Goal: Task Accomplishment & Management: Complete application form

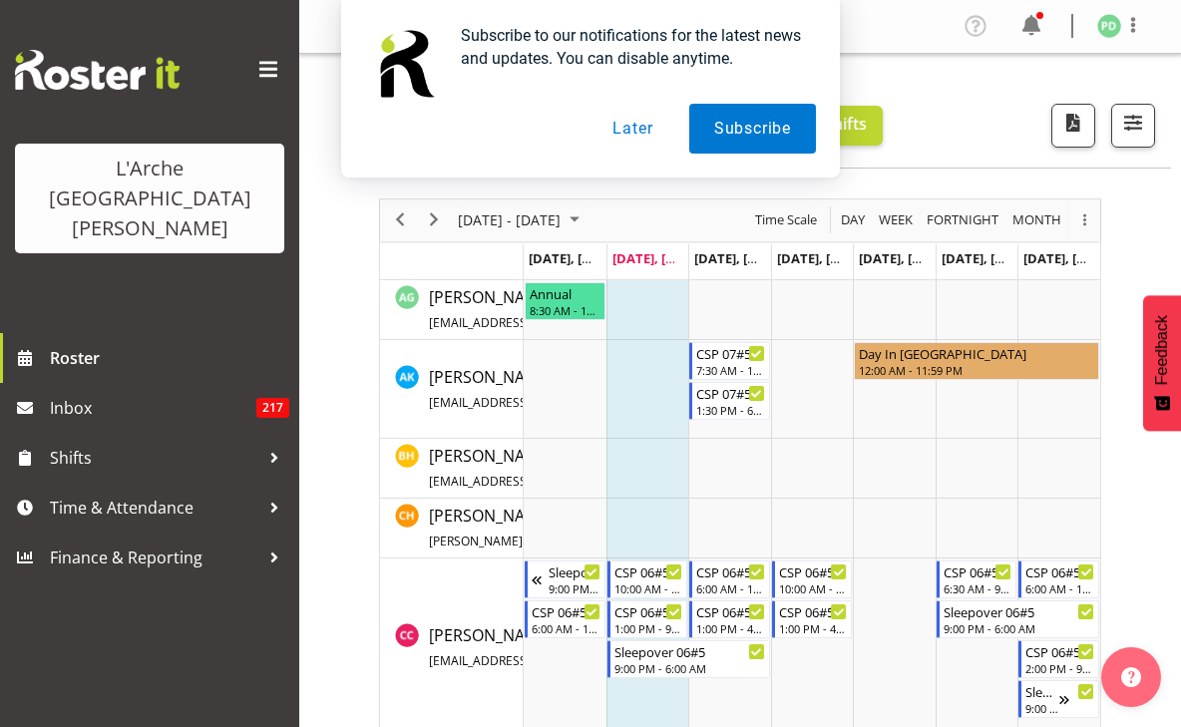
click at [635, 125] on button "Later" at bounding box center [633, 129] width 90 height 50
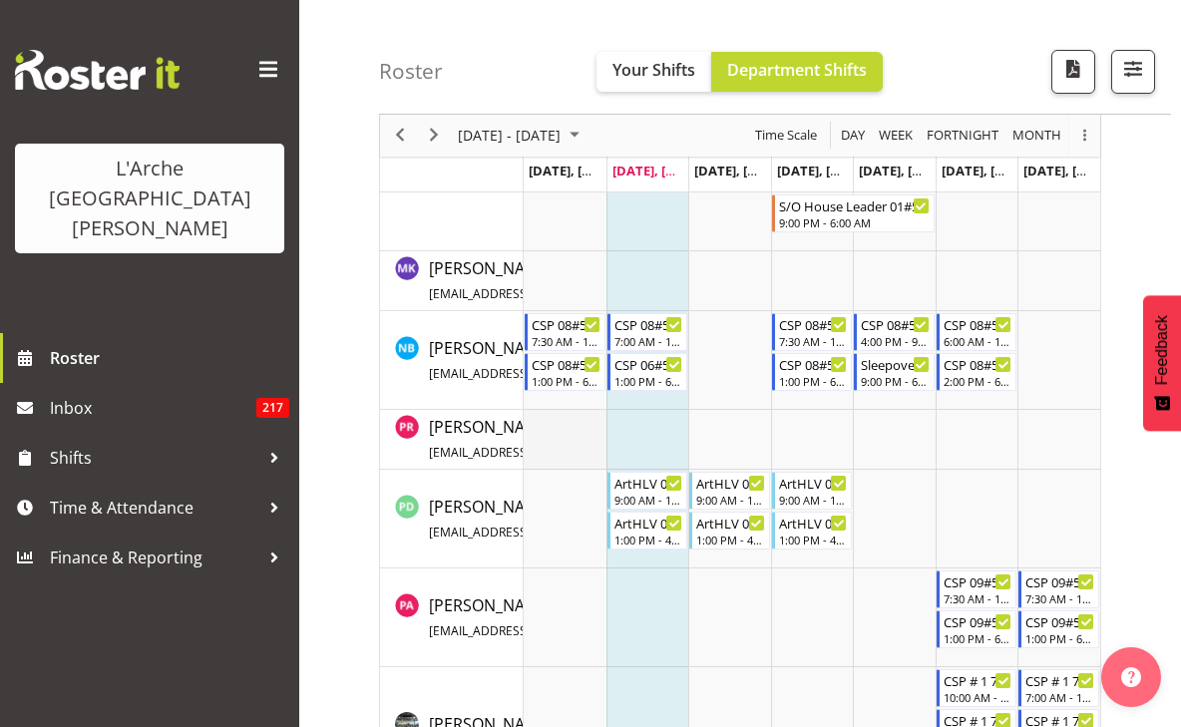
scroll to position [1821, 0]
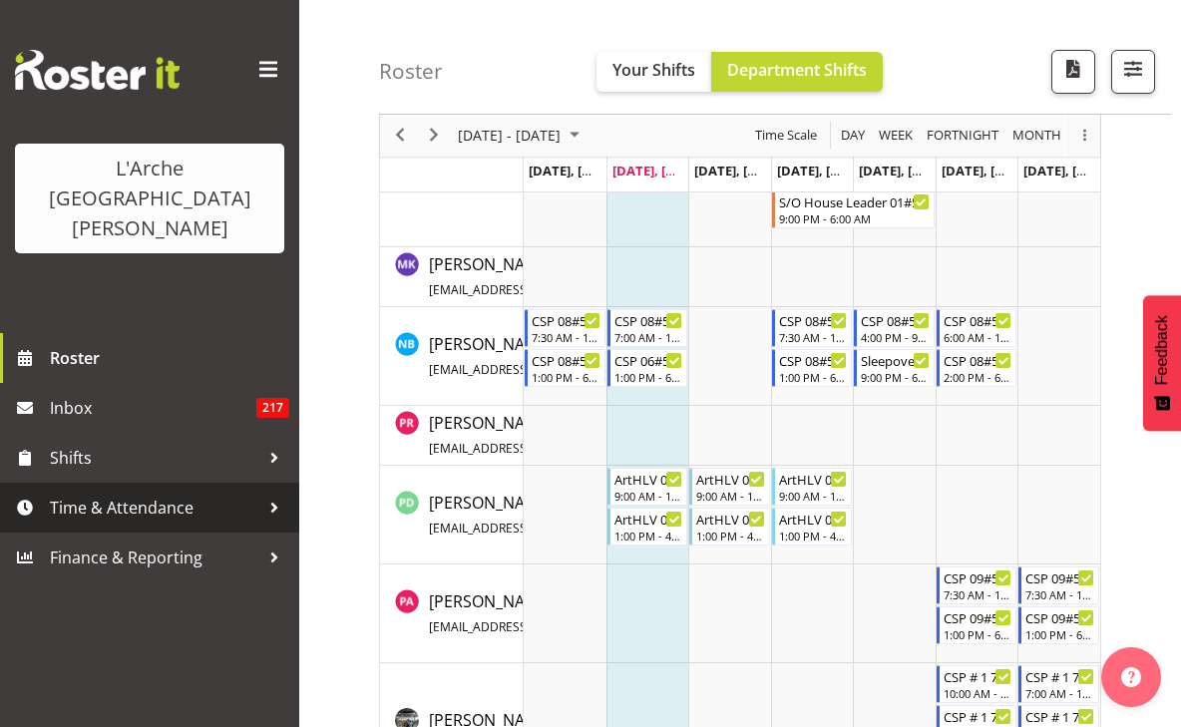
click at [162, 483] on link "Time & Attendance" at bounding box center [149, 508] width 299 height 50
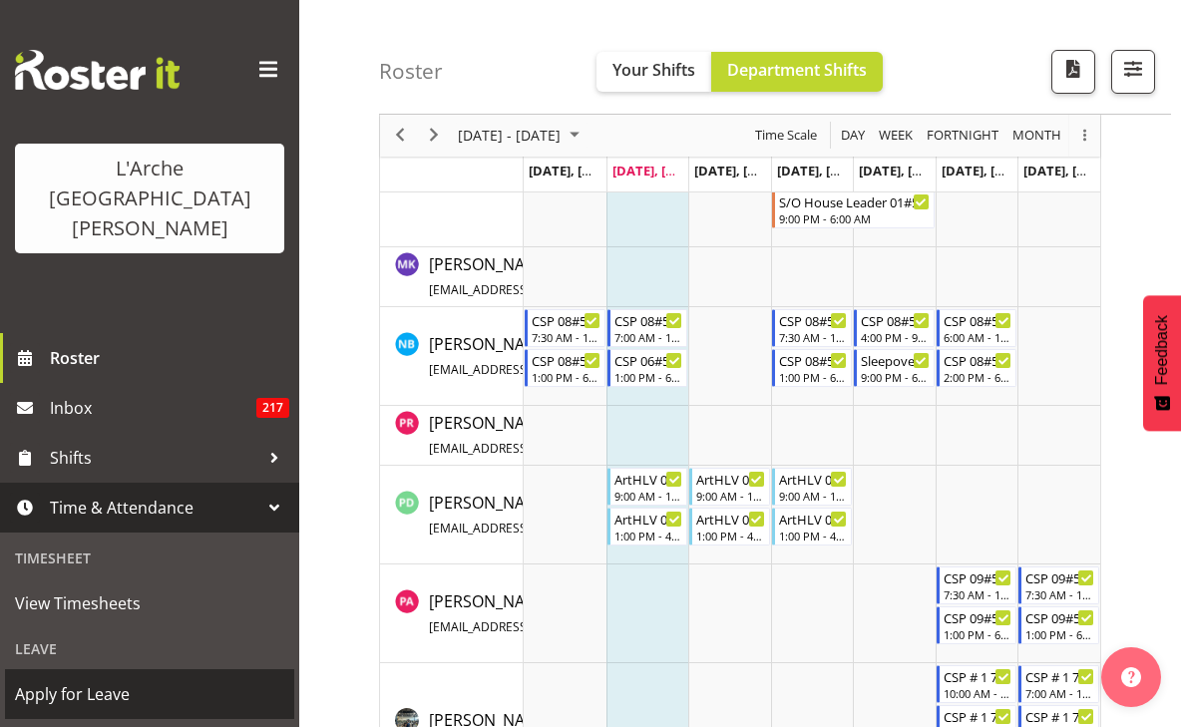
click at [156, 679] on span "Apply for Leave" at bounding box center [149, 694] width 269 height 30
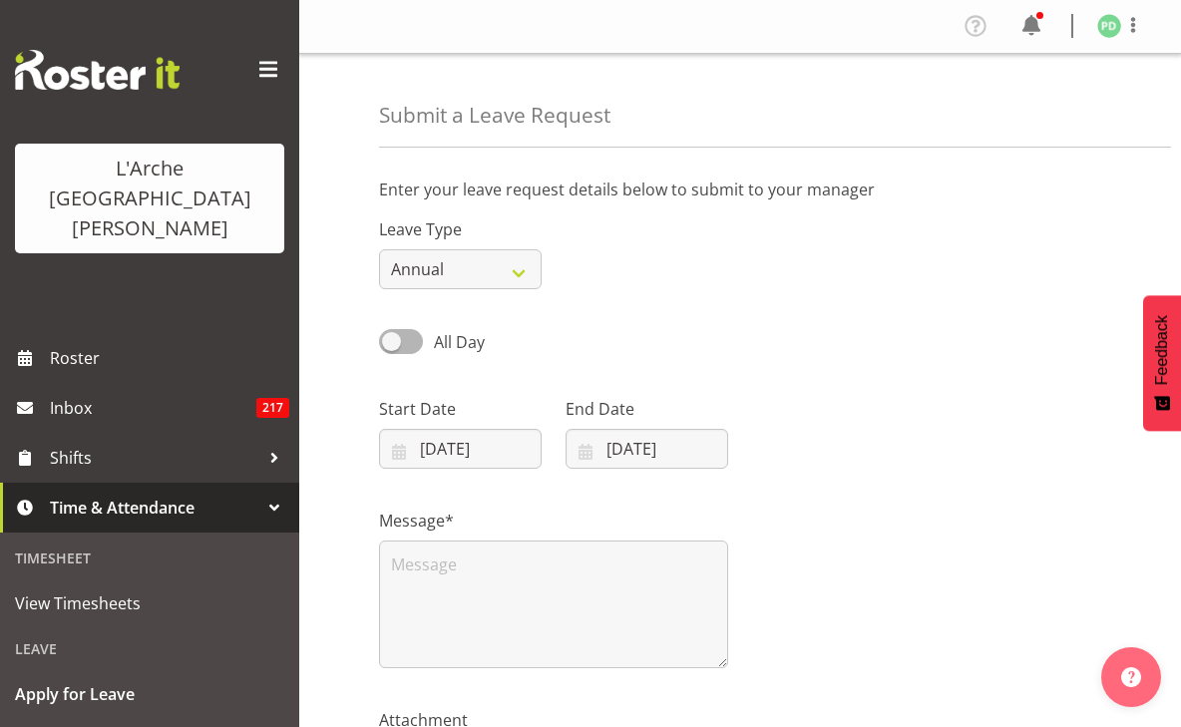
drag, startPoint x: 391, startPoint y: 341, endPoint x: 491, endPoint y: 338, distance: 99.8
click at [491, 338] on div "All Day" at bounding box center [460, 343] width 163 height 28
drag, startPoint x: 398, startPoint y: 334, endPoint x: 426, endPoint y: 331, distance: 28.1
click at [426, 331] on label "All Day" at bounding box center [432, 341] width 106 height 25
click at [392, 335] on input "All Day" at bounding box center [385, 341] width 13 height 13
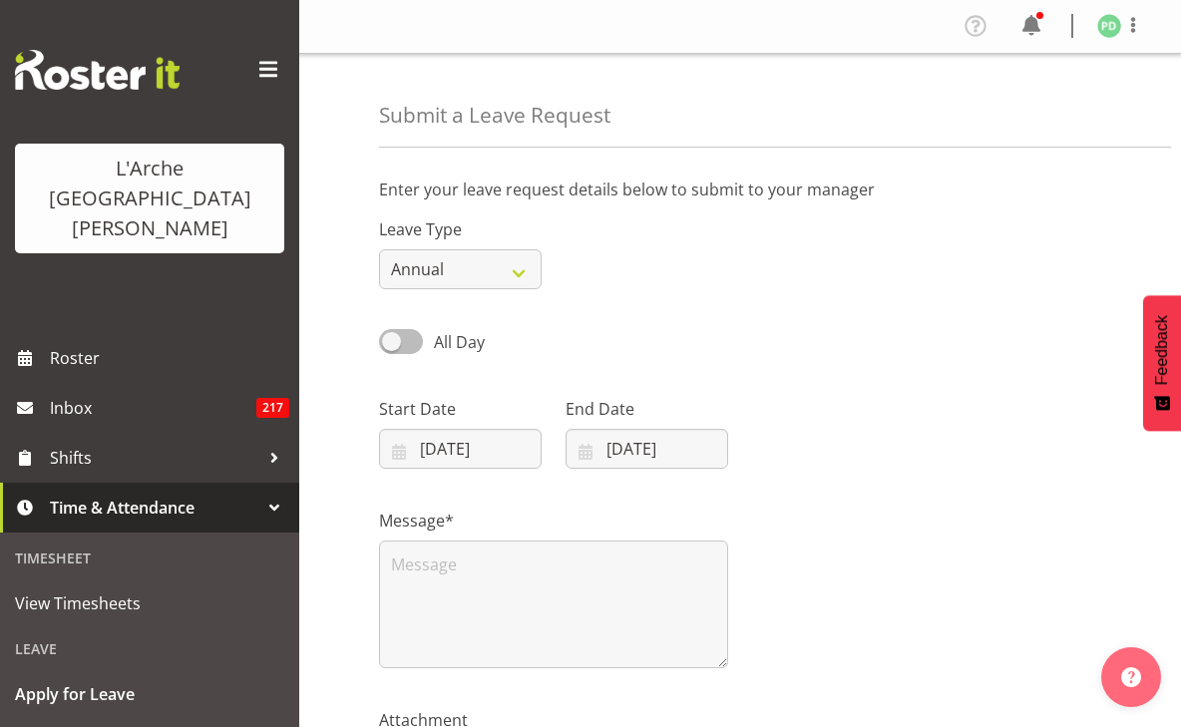
checkbox input "true"
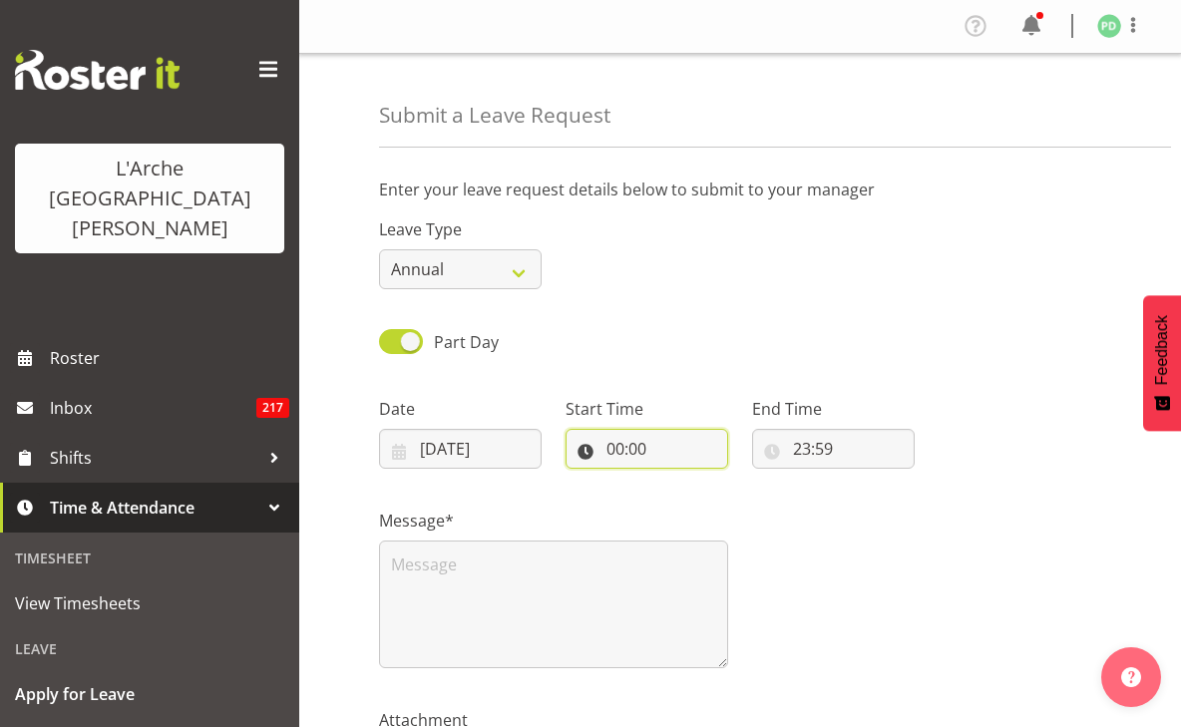
click at [655, 449] on input "00:00" at bounding box center [647, 449] width 163 height 40
click at [614, 451] on input "00:00" at bounding box center [647, 449] width 163 height 40
click at [621, 447] on input "00:00" at bounding box center [647, 449] width 163 height 40
select select "1"
type input "01:00"
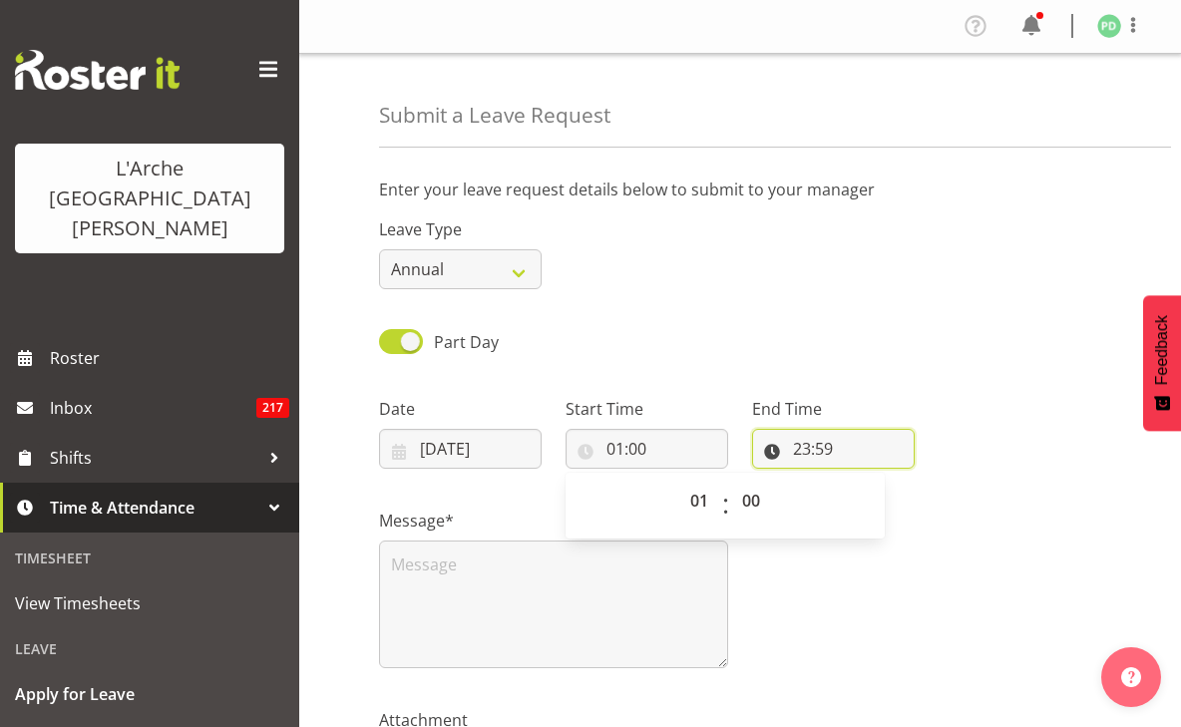
click at [871, 451] on input "23:59" at bounding box center [833, 449] width 163 height 40
select select "5"
type input "05:59"
select select "30"
type input "05:30"
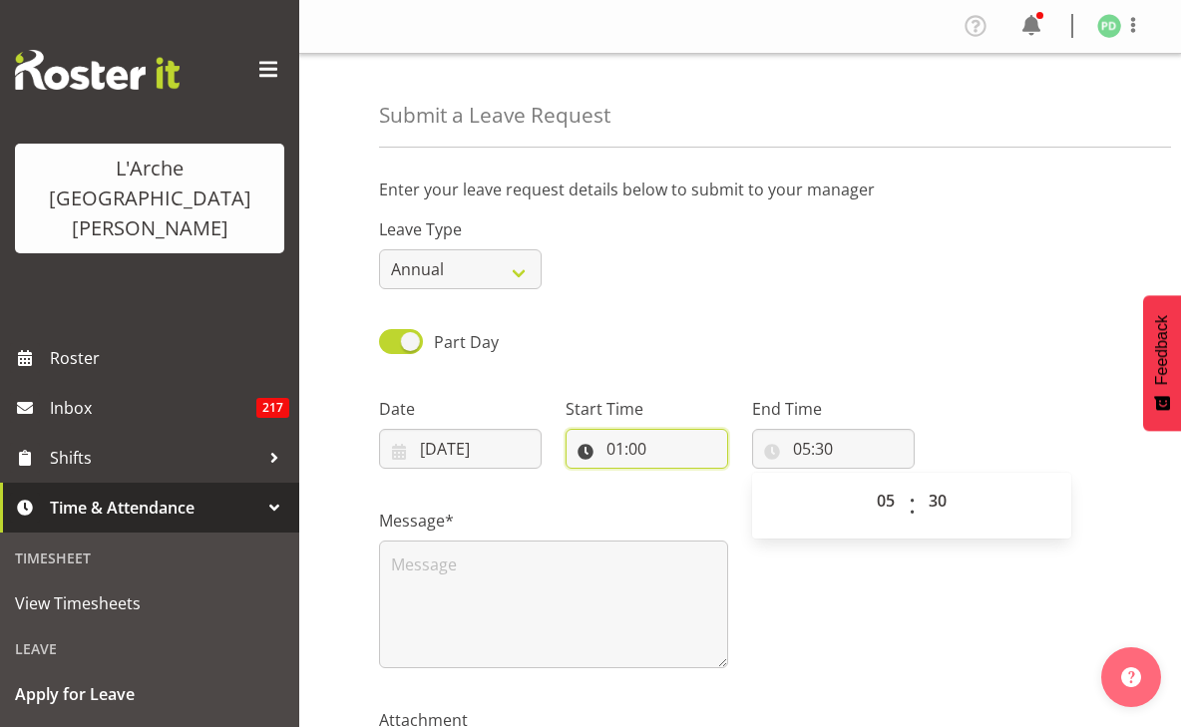
click at [652, 452] on input "01:00" at bounding box center [647, 449] width 163 height 40
select select "30"
type input "01:30"
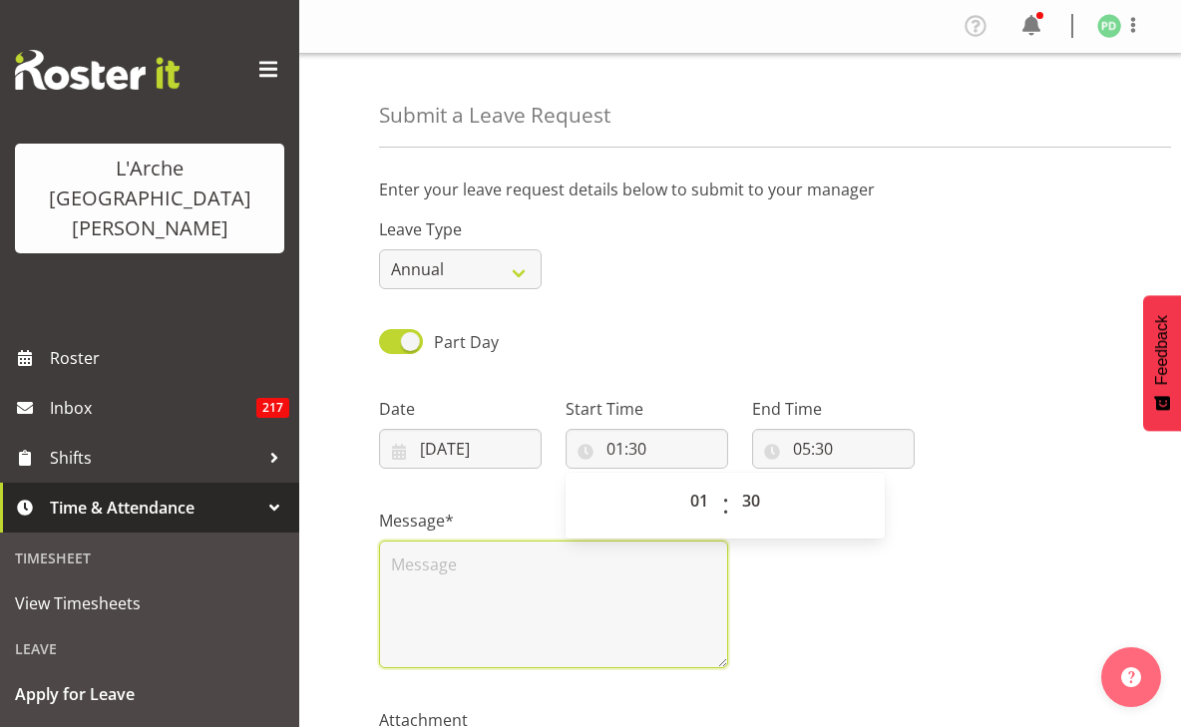
click at [507, 582] on textarea at bounding box center [553, 605] width 349 height 128
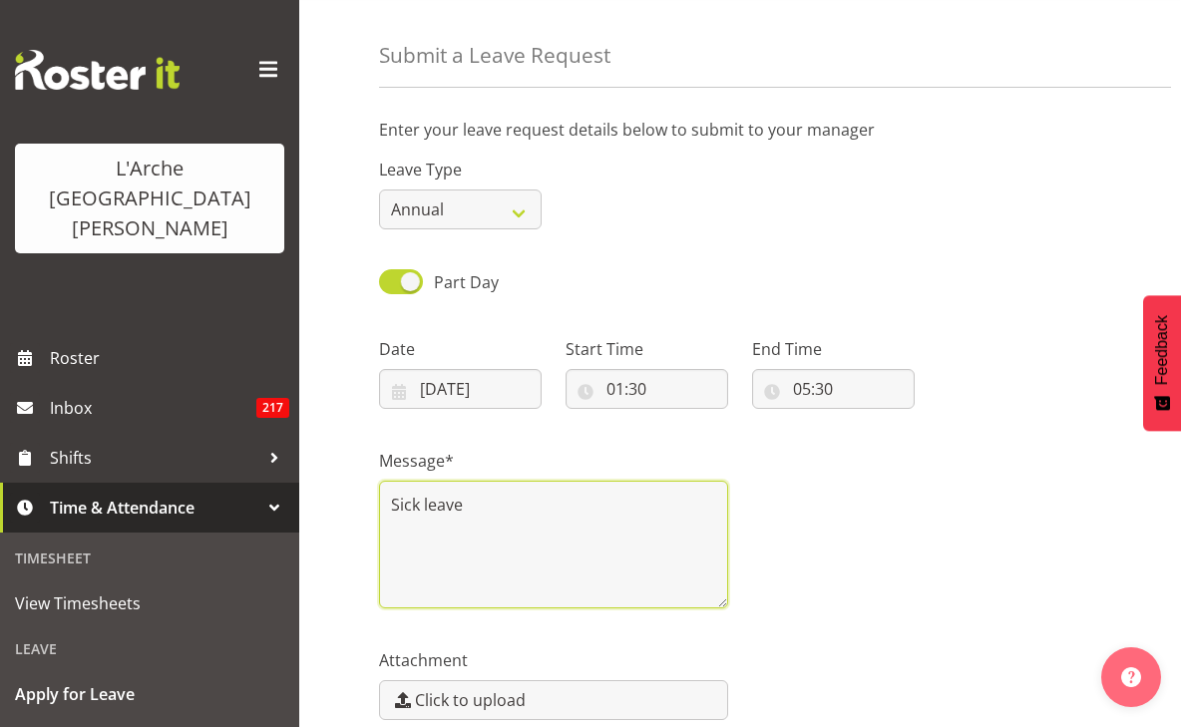
scroll to position [248, 0]
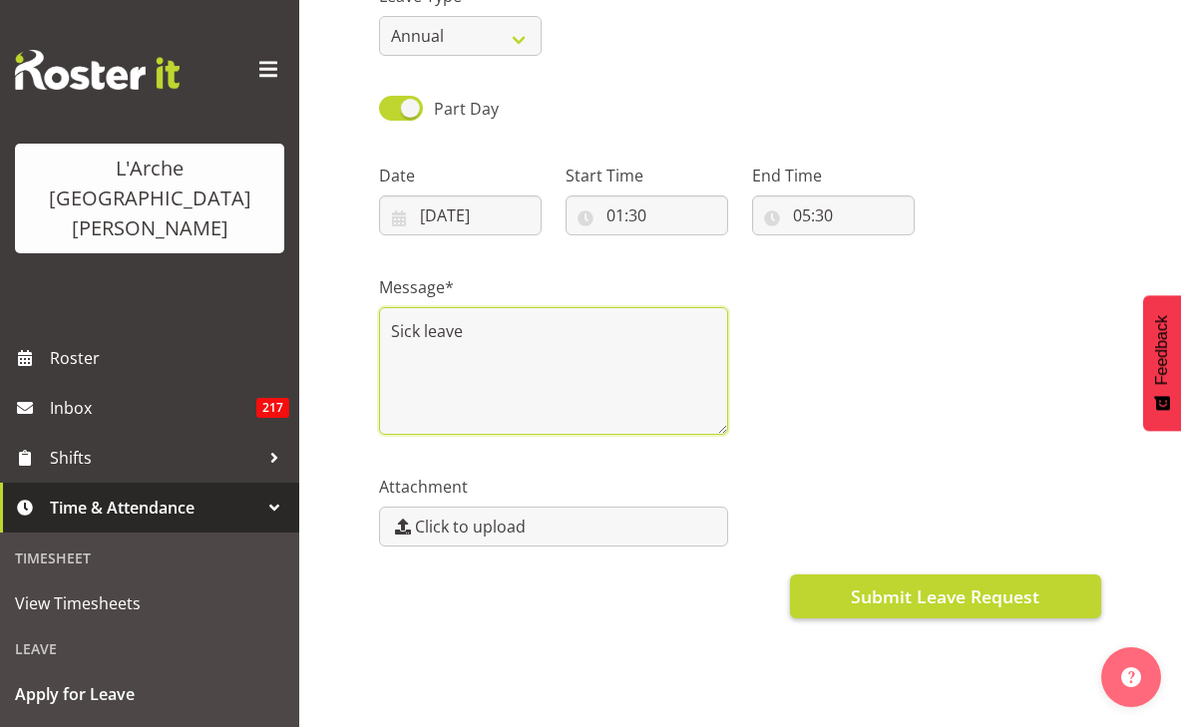
type textarea "Sick leave"
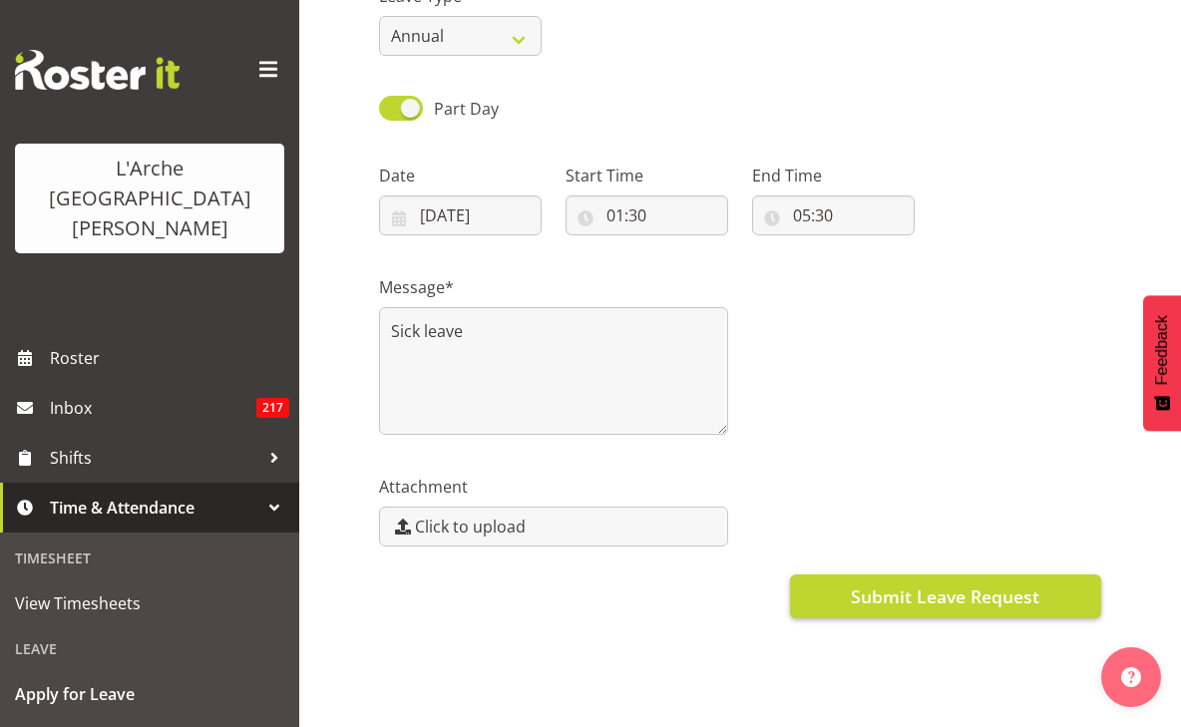
click at [983, 586] on span "Submit Leave Request" at bounding box center [945, 597] width 189 height 26
